Goal: Transaction & Acquisition: Book appointment/travel/reservation

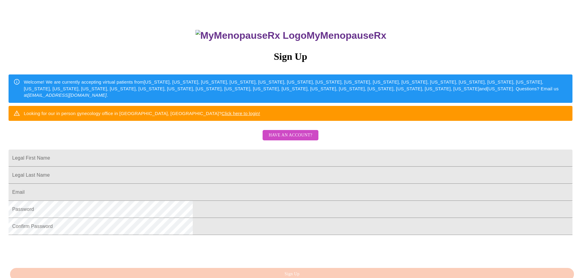
scroll to position [38, 0]
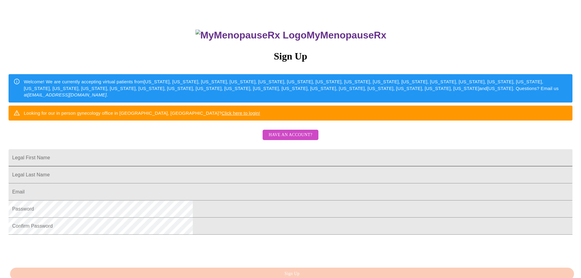
click at [223, 166] on input "Legal First Name" at bounding box center [291, 157] width 564 height 17
type input "[PERSON_NAME]"
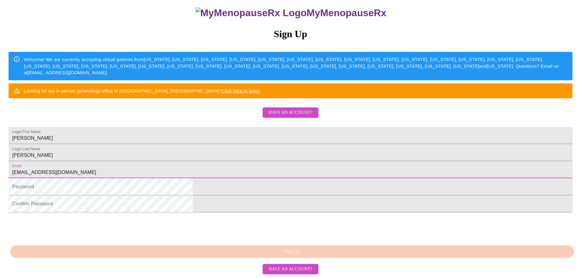
scroll to position [84, 0]
type input "[EMAIL_ADDRESS][DOMAIN_NAME]"
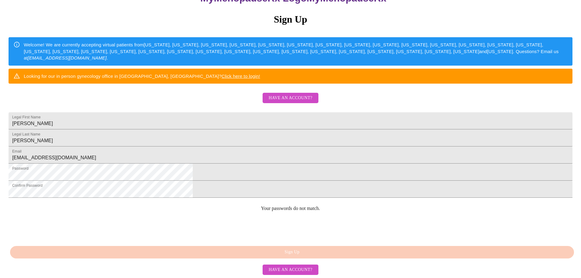
scroll to position [120, 0]
click at [168, 163] on div "MyMenopauseRx Sign Up Welcome! We are currently accepting virtual patients from…" at bounding box center [290, 93] width 576 height 333
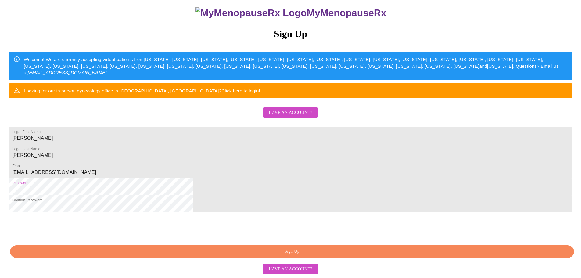
click at [323, 226] on div "0cAFcWeA5udIa3nthjiB4II56p0xYLFjsfOz2YZ2NSJ4QS5fm9hySWRi2ckHev2e9VTMjgX6uvxu_VB…" at bounding box center [291, 227] width 564 height 24
click at [287, 253] on span "Sign Up" at bounding box center [292, 252] width 550 height 8
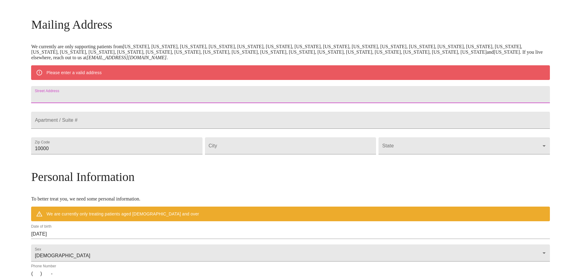
click at [135, 98] on input "Street Address" at bounding box center [290, 94] width 518 height 17
type input "[STREET_ADDRESS]"
drag, startPoint x: 127, startPoint y: 165, endPoint x: 88, endPoint y: 164, distance: 39.0
click at [88, 164] on div "MyMenopauseRx Welcome to MyMenopauseRx Since it's your first time here, you'll …" at bounding box center [290, 156] width 518 height 475
type input "77025"
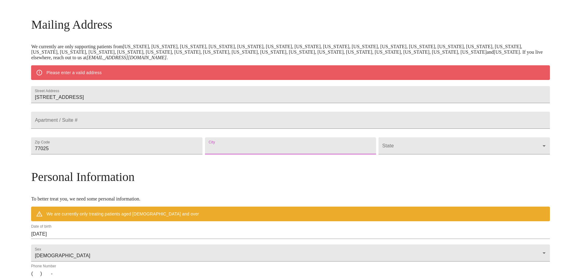
click at [250, 154] on input "Street Address" at bounding box center [290, 145] width 171 height 17
type input "[GEOGRAPHIC_DATA]"
click at [378, 162] on body "MyMenopauseRx Welcome to MyMenopauseRx Since it's your first time here, you'll …" at bounding box center [292, 156] width 580 height 475
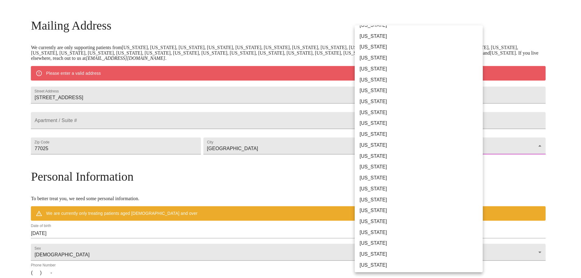
scroll to position [282, 0]
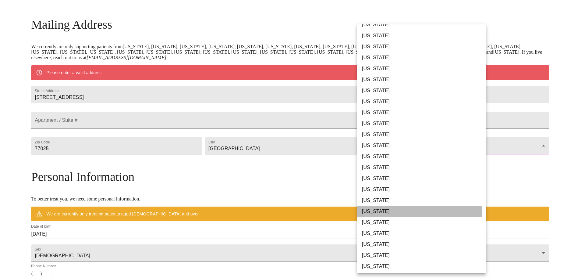
click at [372, 212] on li "[US_STATE]" at bounding box center [424, 211] width 134 height 11
type input "[US_STATE]"
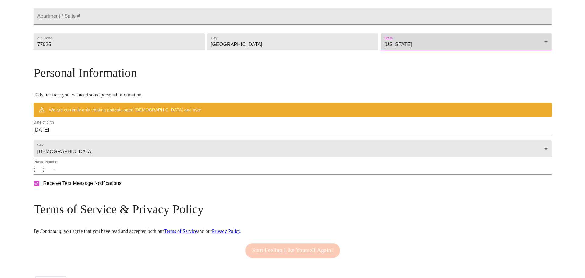
scroll to position [175, 0]
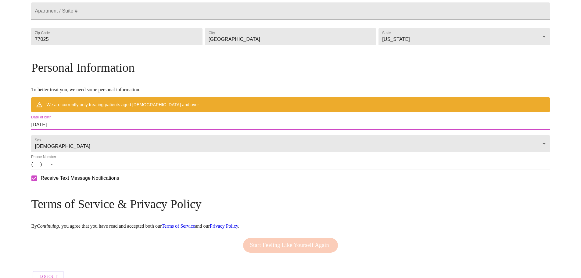
drag, startPoint x: 129, startPoint y: 137, endPoint x: 83, endPoint y: 131, distance: 46.2
click at [83, 131] on div "MyMenopauseRx Welcome to MyMenopauseRx Since it's your first time here, you'll …" at bounding box center [290, 57] width 518 height 458
click at [119, 130] on input "[DATE]" at bounding box center [290, 125] width 518 height 10
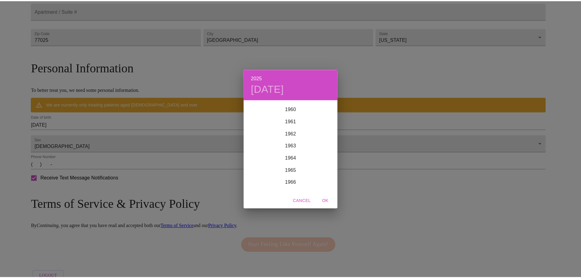
scroll to position [738, 0]
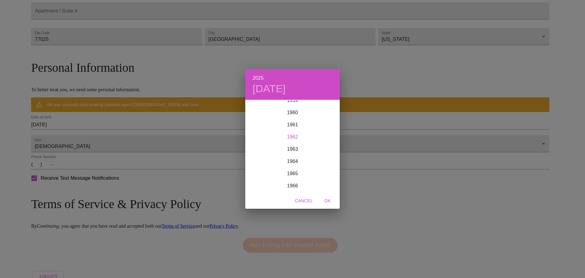
click at [291, 136] on div "1962" at bounding box center [292, 137] width 95 height 12
click at [324, 114] on div "Mar" at bounding box center [323, 111] width 31 height 23
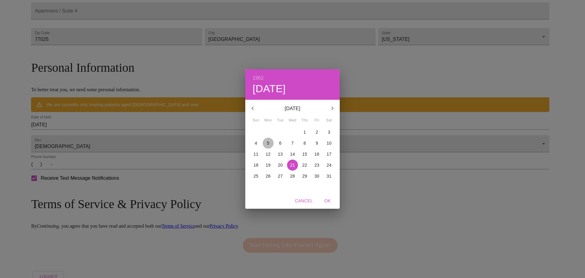
click at [269, 141] on p "5" at bounding box center [268, 143] width 2 height 6
click at [327, 202] on span "OK" at bounding box center [327, 201] width 15 height 8
type input "[DATE]"
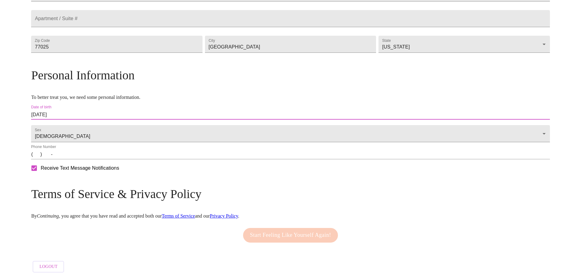
click at [98, 159] on input "(   )    -" at bounding box center [290, 154] width 518 height 10
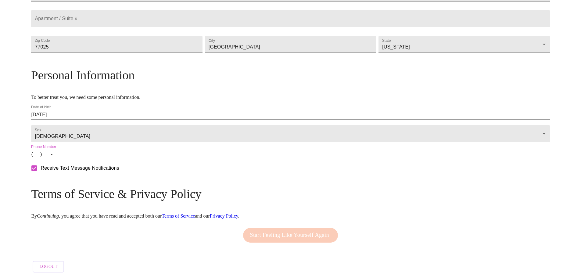
click at [95, 159] on input "(   )    -" at bounding box center [290, 154] width 518 height 10
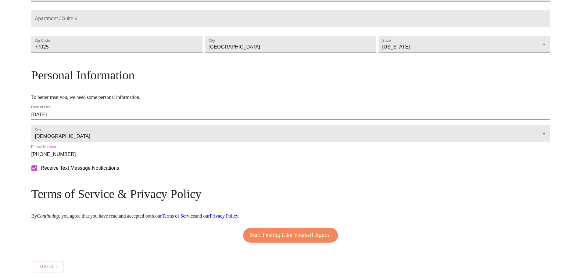
type input "[PHONE_NUMBER]"
click at [272, 240] on span "Start Feeling Like Yourself Again!" at bounding box center [290, 235] width 81 height 10
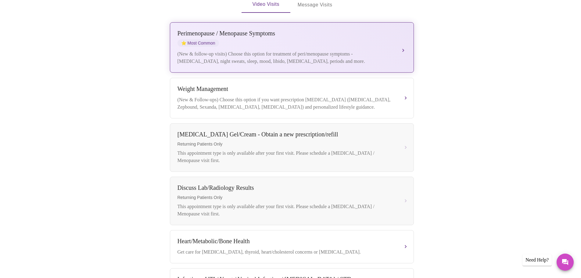
scroll to position [125, 0]
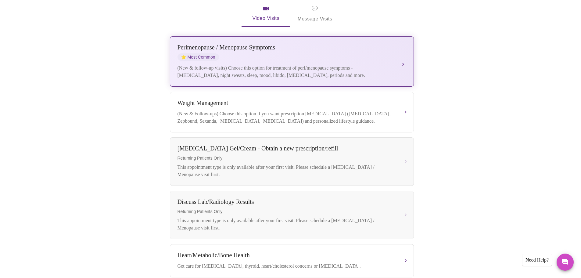
click at [399, 49] on div "[MEDICAL_DATA] / Menopause Symptoms ⭐ Most Common (New & follow-up visits) Choo…" at bounding box center [291, 61] width 229 height 35
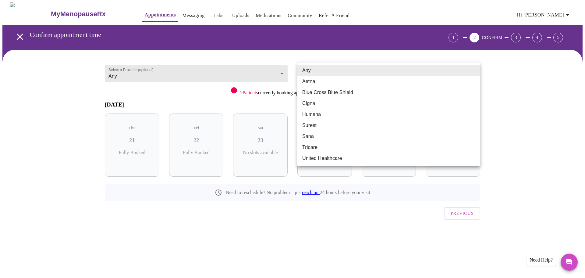
click at [356, 74] on body "MyMenopauseRx Appointments Messaging Labs Uploads Medications Community Refer a…" at bounding box center [292, 126] width 580 height 248
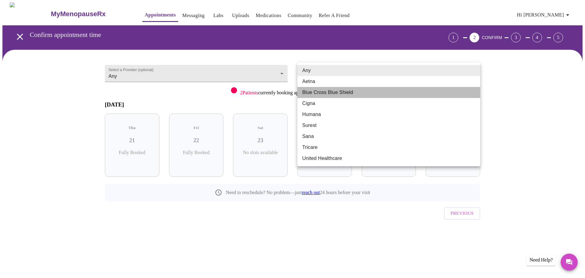
click at [317, 93] on li "Blue Cross Blue Shield" at bounding box center [389, 92] width 183 height 11
type input "Blue Cross Blue Shield"
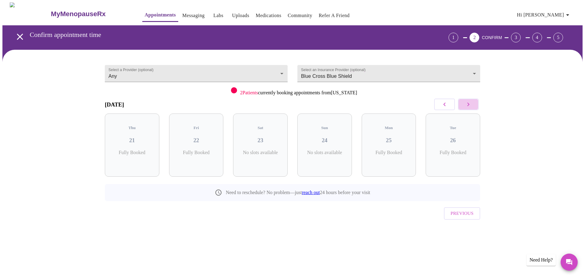
click at [472, 105] on icon "button" at bounding box center [468, 104] width 7 height 7
click at [213, 158] on div "Wed 27 5 Slots Left ( 10 Total)" at bounding box center [196, 144] width 55 height 63
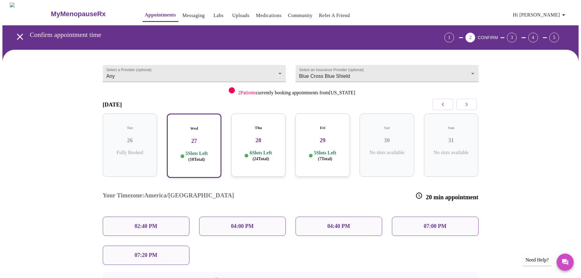
click at [272, 155] on p "6 Slots Left ( 24 Total)" at bounding box center [260, 156] width 22 height 12
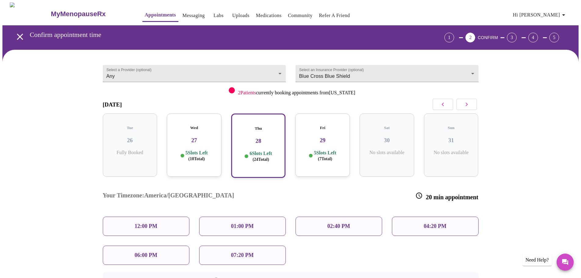
click at [163, 245] on div "06:00 PM" at bounding box center [146, 254] width 87 height 19
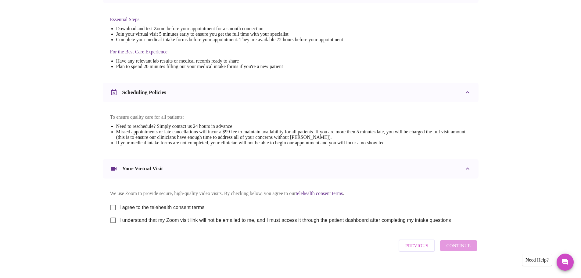
scroll to position [164, 0]
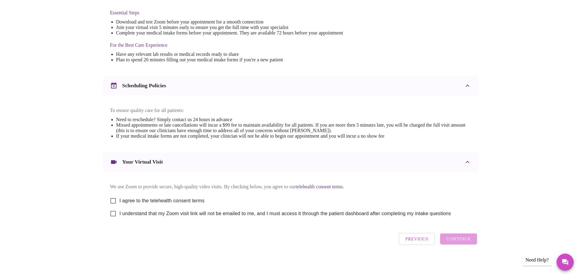
click at [113, 198] on input "I agree to the telehealth consent terms" at bounding box center [113, 200] width 13 height 13
checkbox input "true"
click at [112, 216] on input "I understand that my Zoom visit link will not be emailed to me, and I must acce…" at bounding box center [113, 213] width 13 height 13
checkbox input "true"
click at [452, 240] on span "Continue" at bounding box center [458, 239] width 24 height 8
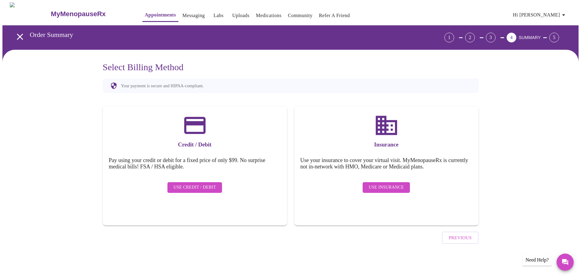
scroll to position [0, 0]
click at [387, 184] on span "Use Insurance" at bounding box center [388, 188] width 35 height 8
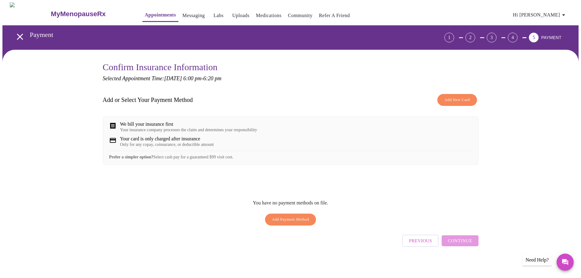
click at [467, 97] on span "Add New Card" at bounding box center [456, 99] width 25 height 7
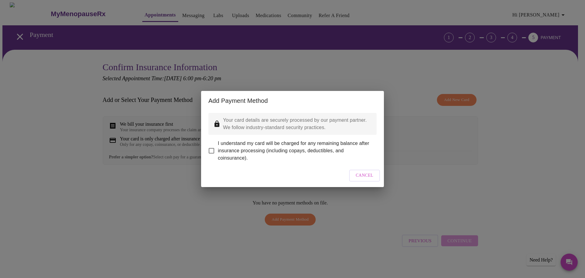
click at [210, 145] on input "I understand my card will be charged for any remaining balance after insurance …" at bounding box center [211, 150] width 13 height 13
checkbox input "true"
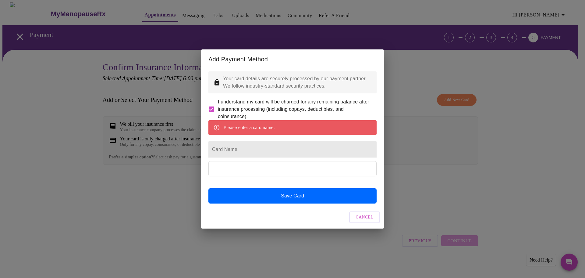
click at [154, 141] on div "Add Payment Method Your card details are securely processed by our payment part…" at bounding box center [292, 139] width 585 height 278
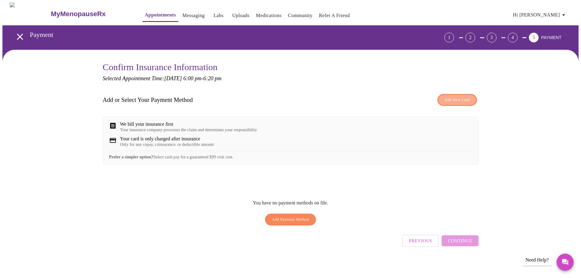
click at [454, 101] on span "Add New Card" at bounding box center [456, 99] width 25 height 7
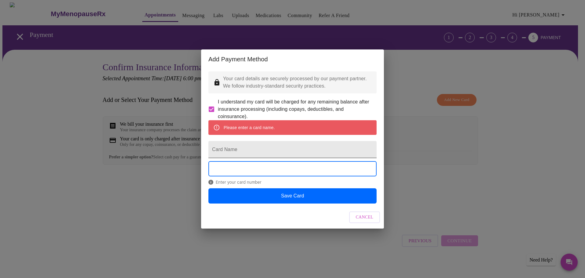
click at [230, 150] on input "Card Name" at bounding box center [293, 149] width 168 height 17
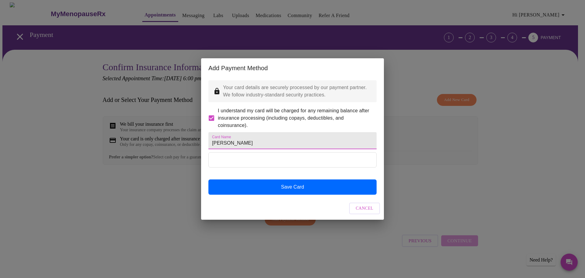
type input "[PERSON_NAME]"
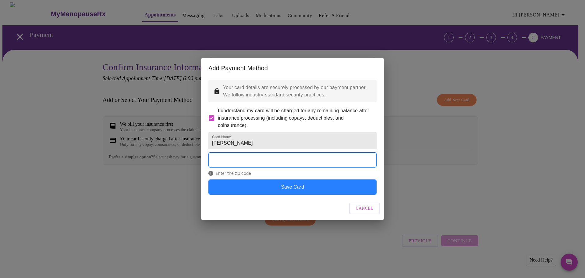
click at [318, 194] on button "Save Card" at bounding box center [293, 186] width 168 height 15
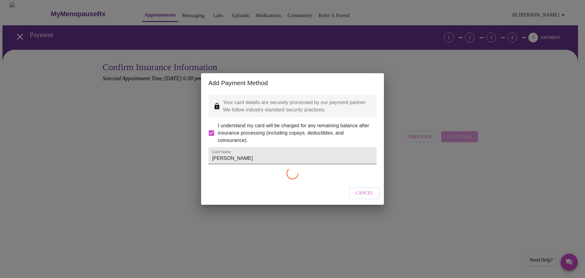
checkbox input "false"
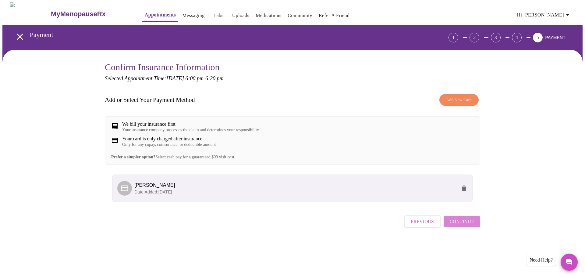
click at [468, 225] on span "Continue" at bounding box center [462, 221] width 24 height 8
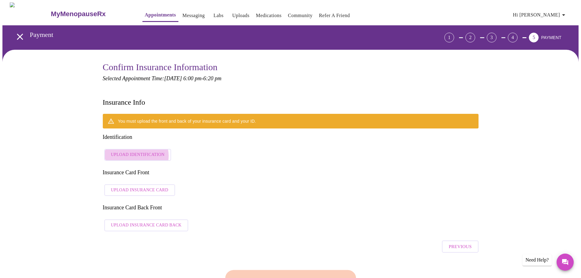
click at [134, 151] on span "Upload Identification" at bounding box center [138, 155] width 54 height 8
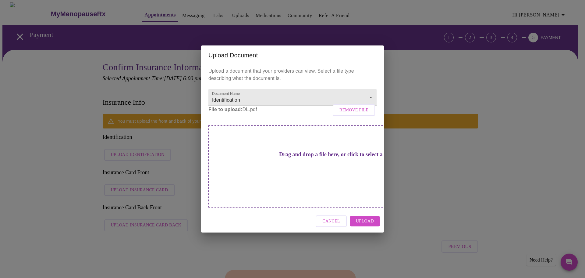
click at [367, 217] on span "Upload" at bounding box center [365, 221] width 18 height 8
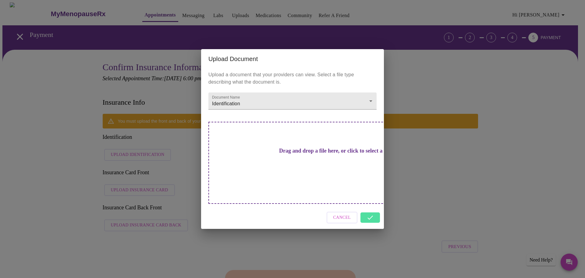
click at [370, 206] on div "Cancel" at bounding box center [292, 217] width 183 height 23
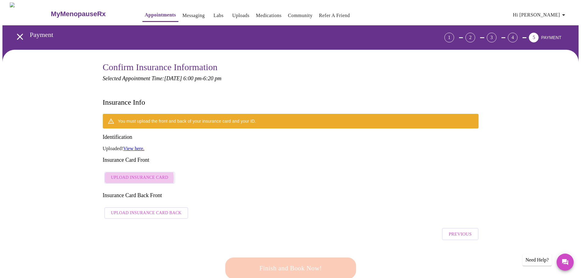
click at [139, 174] on span "Upload Insurance Card" at bounding box center [139, 178] width 57 height 8
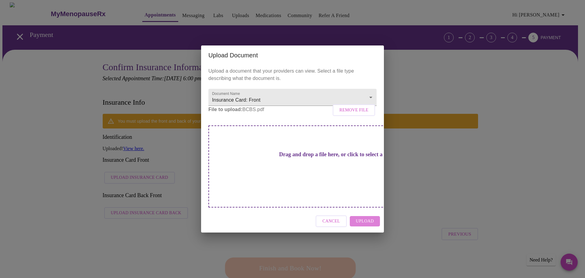
click at [370, 217] on span "Upload" at bounding box center [365, 221] width 18 height 8
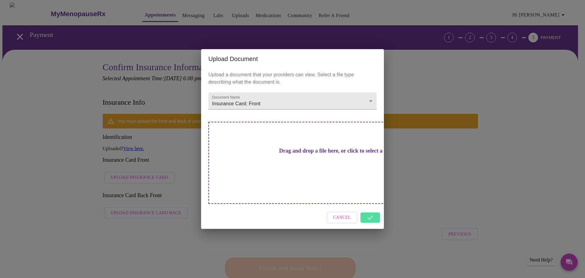
click at [371, 206] on div "Cancel" at bounding box center [292, 217] width 183 height 23
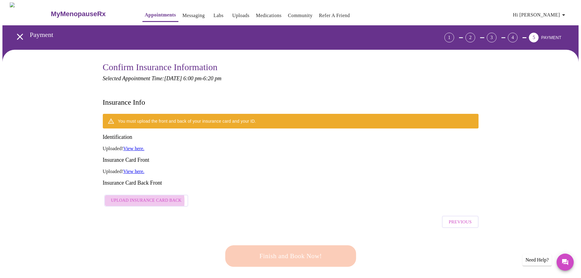
click at [142, 197] on span "Upload Insurance Card Back" at bounding box center [146, 201] width 71 height 8
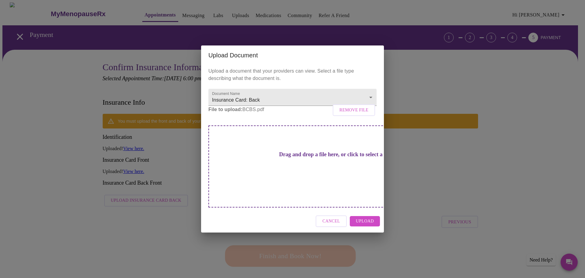
click at [366, 217] on span "Upload" at bounding box center [365, 221] width 18 height 8
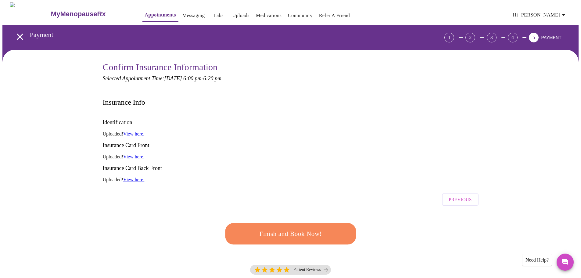
click at [143, 131] on link "View here." at bounding box center [133, 133] width 21 height 5
click at [287, 228] on span "Finish and Book Now!" at bounding box center [290, 233] width 113 height 11
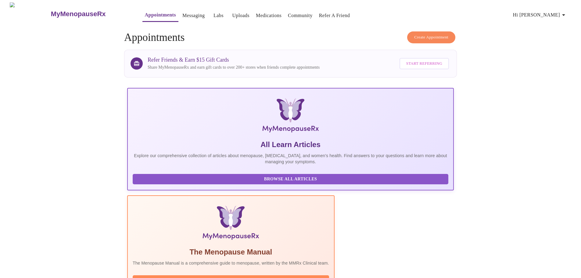
click at [284, 272] on div "Read Manual" at bounding box center [231, 280] width 196 height 17
click at [561, 15] on span "Hi [PERSON_NAME]" at bounding box center [540, 15] width 54 height 9
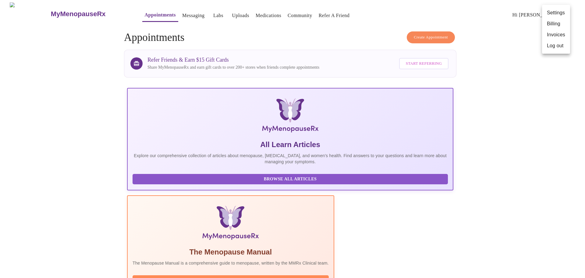
click at [556, 12] on li "Settings" at bounding box center [556, 12] width 28 height 11
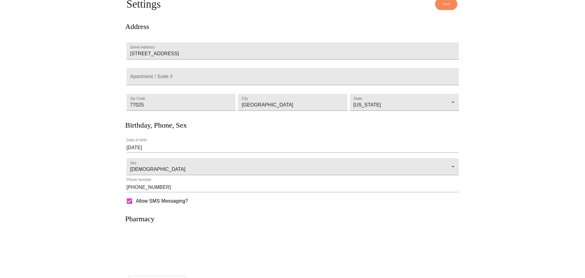
scroll to position [55, 0]
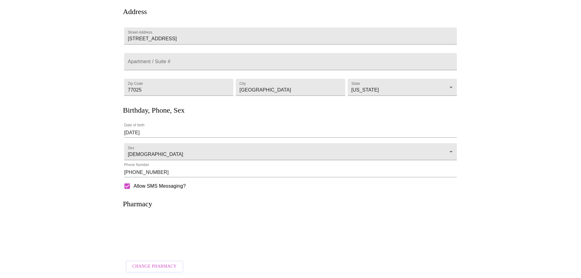
click at [164, 262] on span "Change Pharmacy" at bounding box center [154, 266] width 44 height 8
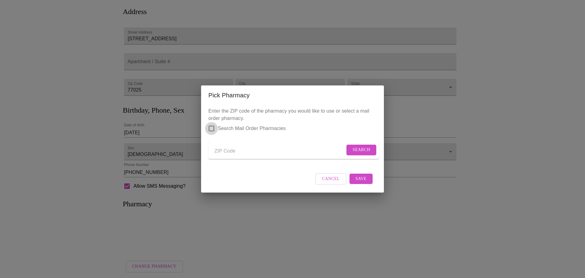
click at [214, 123] on input "Search Mail Order Pharmacies" at bounding box center [211, 128] width 13 height 13
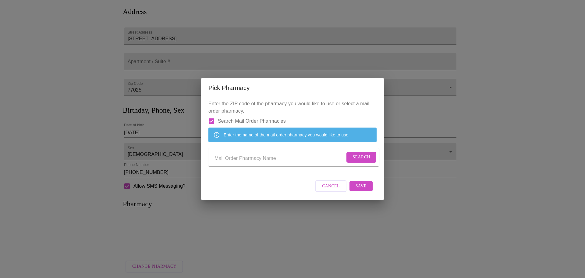
click at [210, 115] on input "Search Mail Order Pharmacies" at bounding box center [211, 121] width 13 height 13
checkbox input "false"
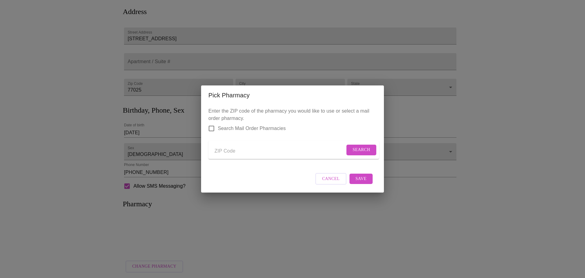
click at [219, 148] on input "Send a message to your care team" at bounding box center [280, 151] width 130 height 10
type input "77025"
click at [354, 148] on span "Search" at bounding box center [362, 150] width 18 height 8
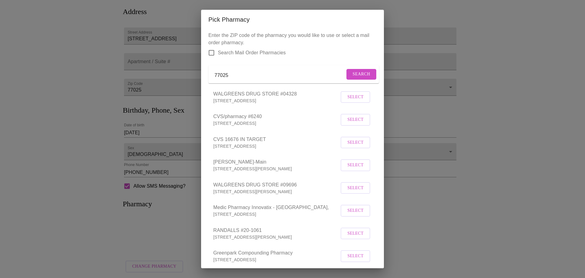
click at [352, 101] on span "Select" at bounding box center [356, 97] width 16 height 8
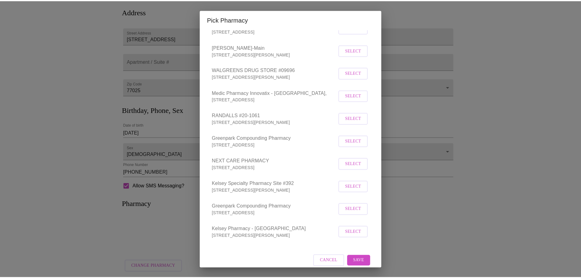
scroll to position [129, 0]
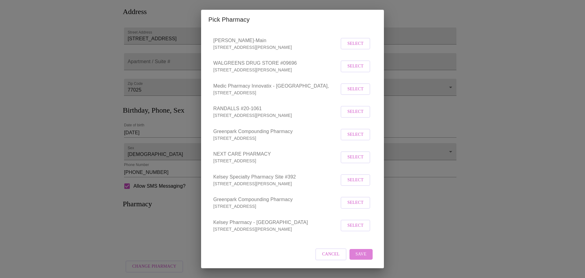
click at [358, 255] on span "Save" at bounding box center [361, 254] width 11 height 8
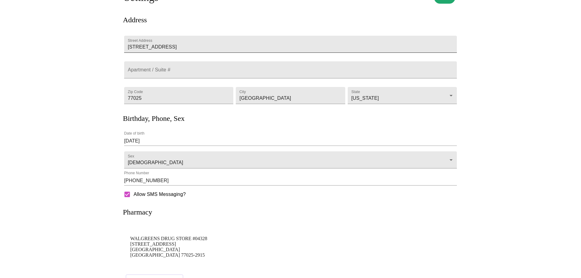
scroll to position [0, 0]
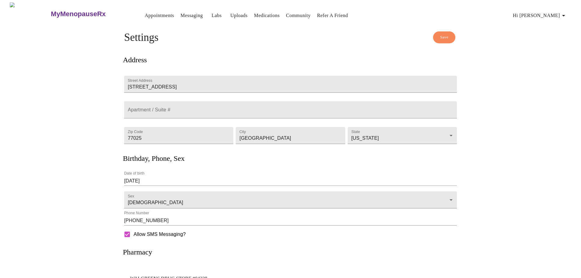
click at [446, 34] on span "Save" at bounding box center [444, 37] width 8 height 7
click at [440, 35] on h4 "Settings" at bounding box center [290, 37] width 333 height 12
click at [182, 14] on link "Messaging" at bounding box center [191, 15] width 22 height 9
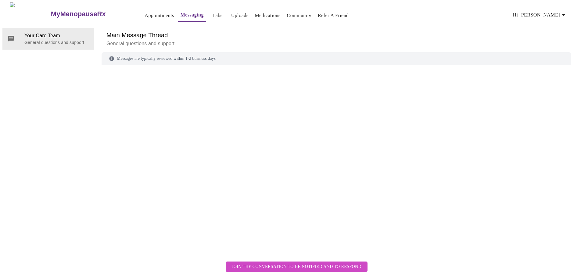
scroll to position [23, 0]
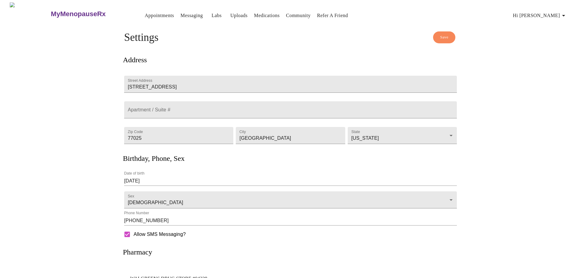
click at [212, 14] on link "Labs" at bounding box center [217, 15] width 10 height 9
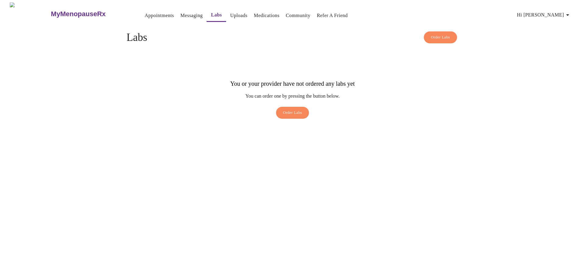
click at [230, 13] on link "Uploads" at bounding box center [238, 15] width 17 height 9
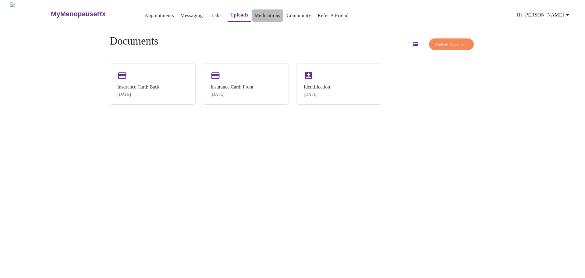
click at [255, 13] on link "Medications" at bounding box center [268, 15] width 26 height 9
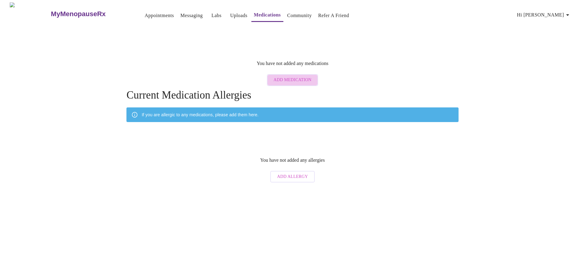
click at [298, 76] on span "Add Medication" at bounding box center [293, 80] width 38 height 8
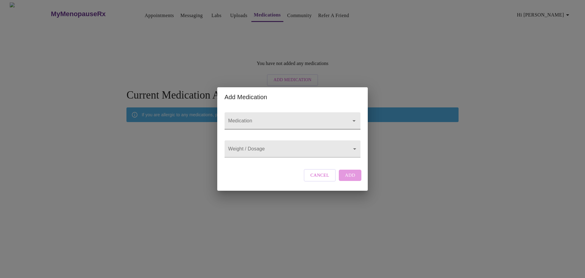
click at [258, 118] on input "Medication" at bounding box center [284, 123] width 114 height 11
click at [283, 118] on input "olmasartan" at bounding box center [284, 123] width 114 height 11
type input "olmasartan"
click at [267, 148] on body "MyMenopauseRx Appointments Messaging Labs Uploads Medications Community Refer a…" at bounding box center [292, 93] width 580 height 183
click at [304, 116] on div at bounding box center [292, 139] width 585 height 278
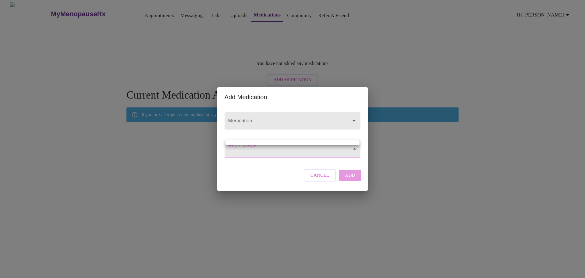
click at [269, 146] on body "MyMenopauseRx Appointments Messaging Labs Uploads Medications Community Refer a…" at bounding box center [292, 93] width 580 height 183
click at [267, 153] on div at bounding box center [292, 139] width 585 height 278
click at [318, 179] on span "Cancel" at bounding box center [320, 175] width 19 height 8
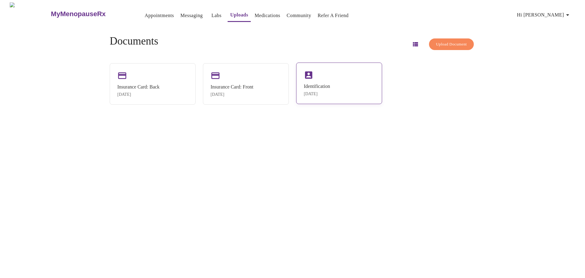
click at [321, 91] on div "Identification [DATE]" at bounding box center [317, 90] width 26 height 13
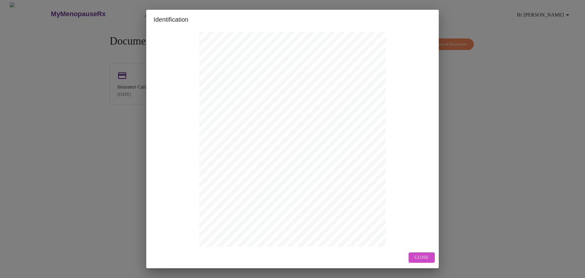
drag, startPoint x: 484, startPoint y: 74, endPoint x: 475, endPoint y: 70, distance: 10.1
click at [484, 74] on div "Identification Open in New Window Close" at bounding box center [292, 139] width 585 height 278
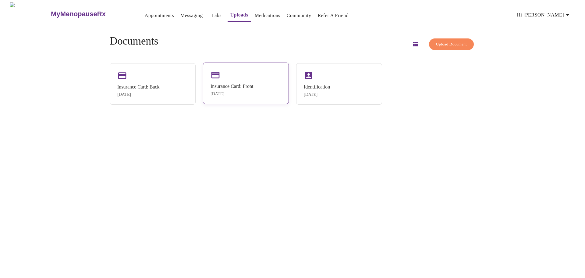
click at [240, 84] on div "Insurance Card: Front" at bounding box center [232, 86] width 43 height 5
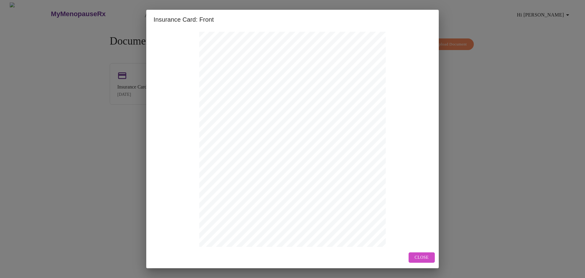
click at [522, 86] on div "Insurance Card: Front Open in New Window Close" at bounding box center [292, 139] width 585 height 278
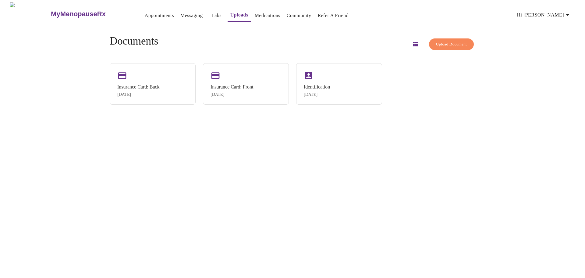
click at [413, 43] on icon "button" at bounding box center [415, 44] width 5 height 4
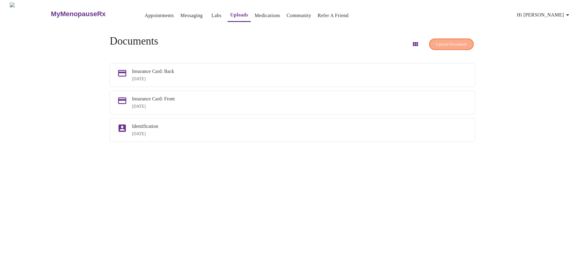
click at [446, 41] on span "Upload Document" at bounding box center [451, 44] width 31 height 7
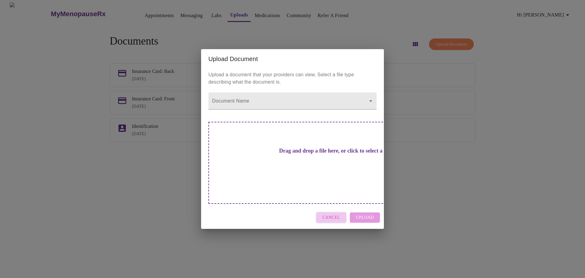
click at [334, 214] on span "Cancel" at bounding box center [332, 218] width 18 height 8
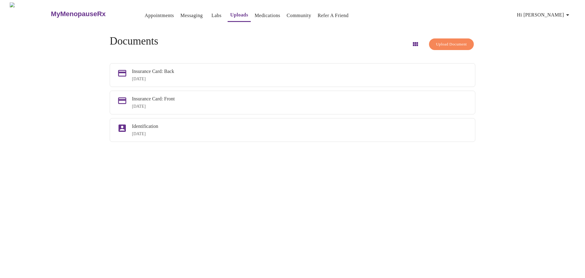
click at [255, 15] on link "Medications" at bounding box center [268, 15] width 26 height 9
